Goal: Communication & Community: Answer question/provide support

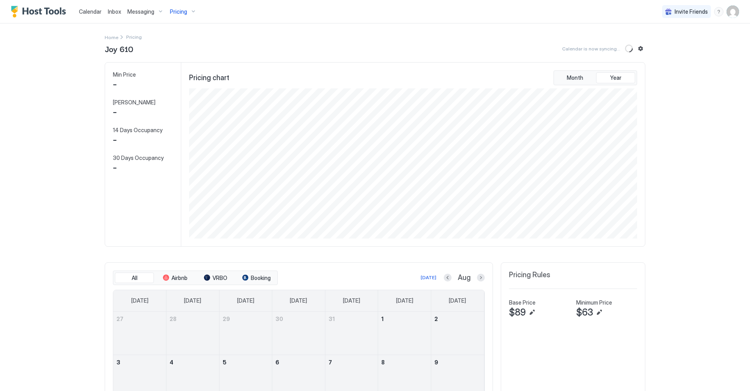
scroll to position [150, 450]
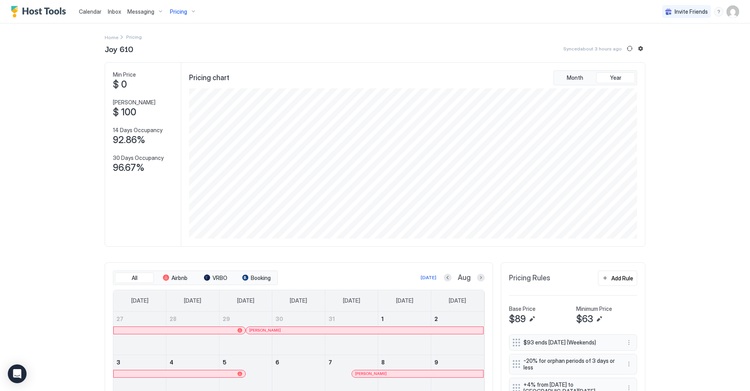
click at [94, 12] on span "Calendar" at bounding box center [90, 11] width 23 height 7
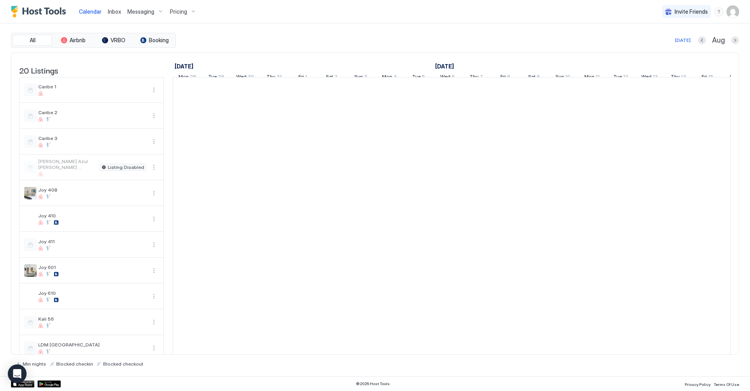
scroll to position [0, 434]
click at [109, 12] on span "Inbox" at bounding box center [114, 11] width 13 height 7
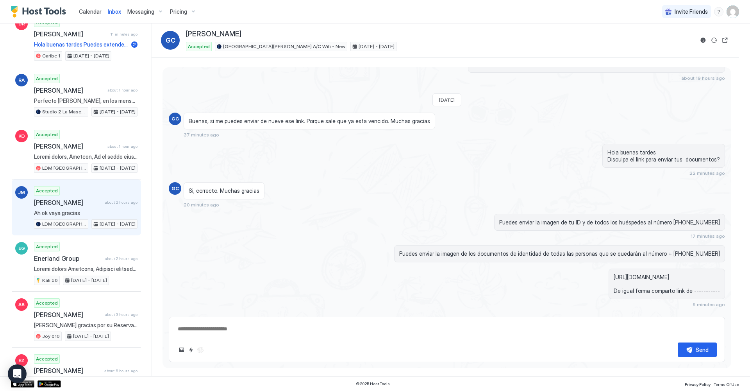
scroll to position [117, 0]
click at [95, 201] on span "[PERSON_NAME]" at bounding box center [68, 202] width 68 height 8
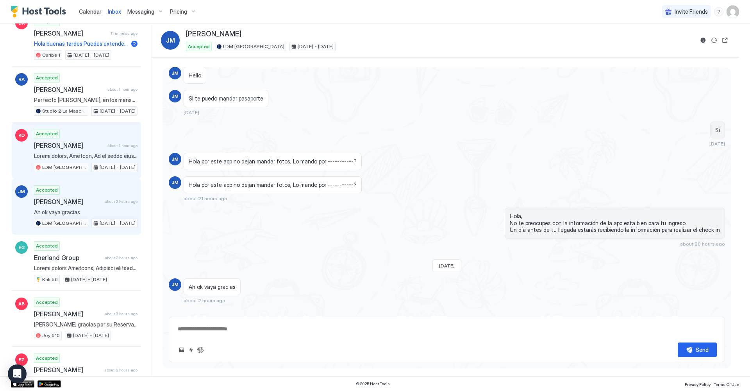
scroll to position [472, 0]
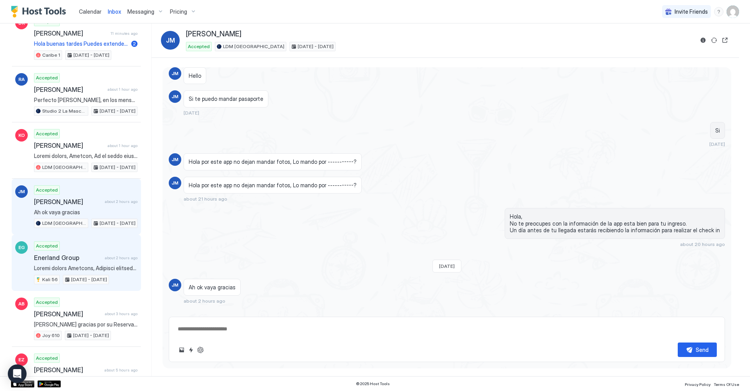
click at [93, 243] on div "Accepted Enerland Group about 2 hours ago Kali 56 [DATE] - [DATE]" at bounding box center [86, 262] width 104 height 43
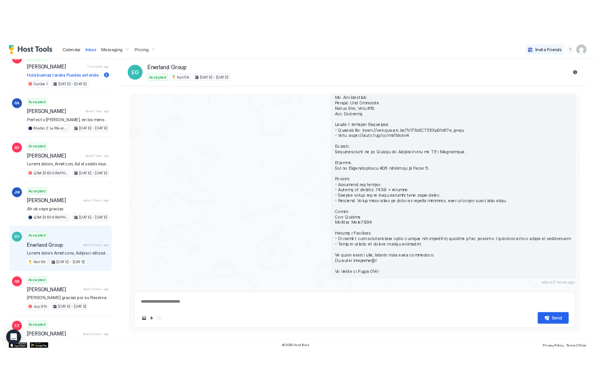
scroll to position [349, 0]
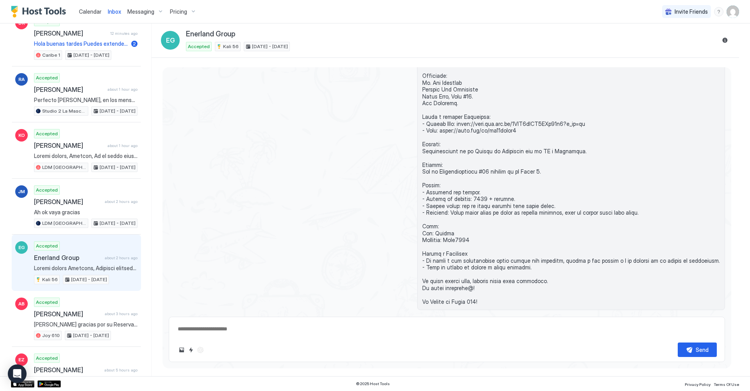
type textarea "*"
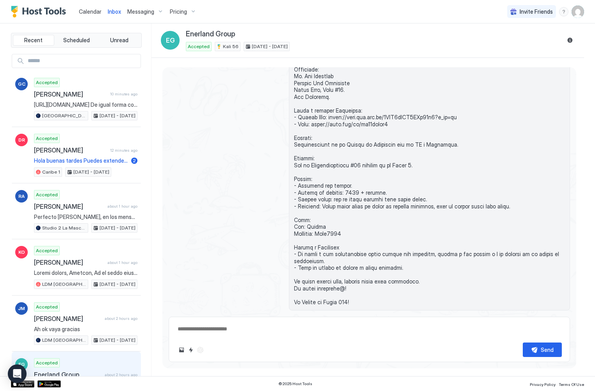
scroll to position [0, 0]
click at [87, 12] on span "Calendar" at bounding box center [90, 11] width 23 height 7
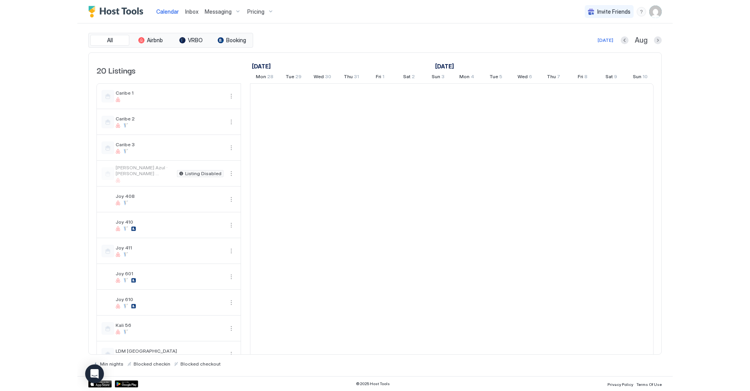
scroll to position [0, 434]
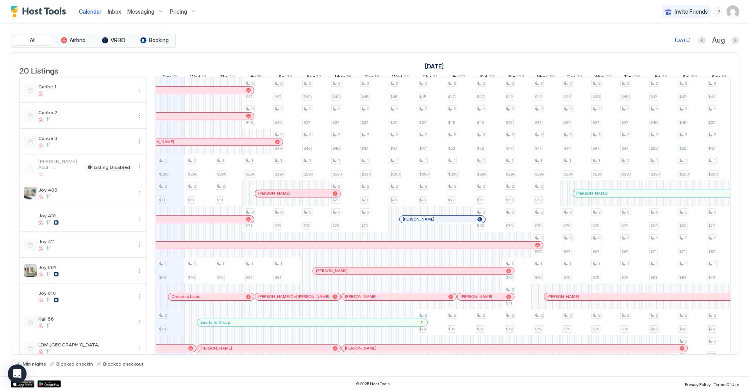
drag, startPoint x: 164, startPoint y: 90, endPoint x: 146, endPoint y: 91, distance: 17.3
click at [146, 91] on td at bounding box center [150, 335] width 9 height 516
